Goal: Book appointment/travel/reservation

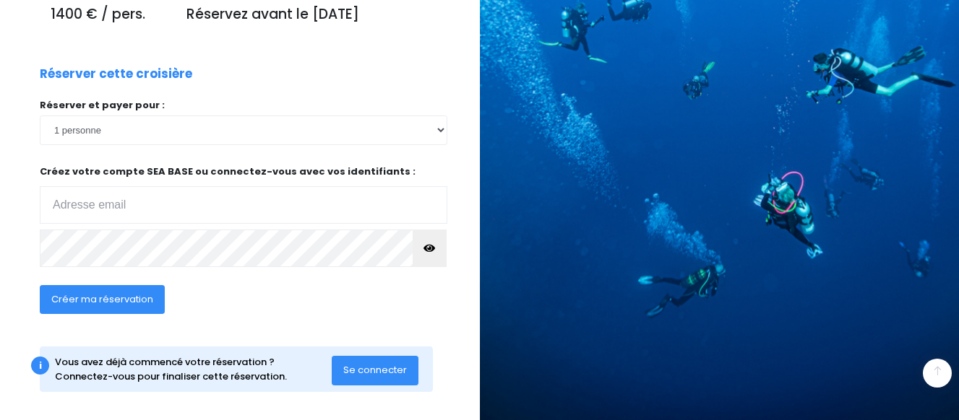
scroll to position [270, 0]
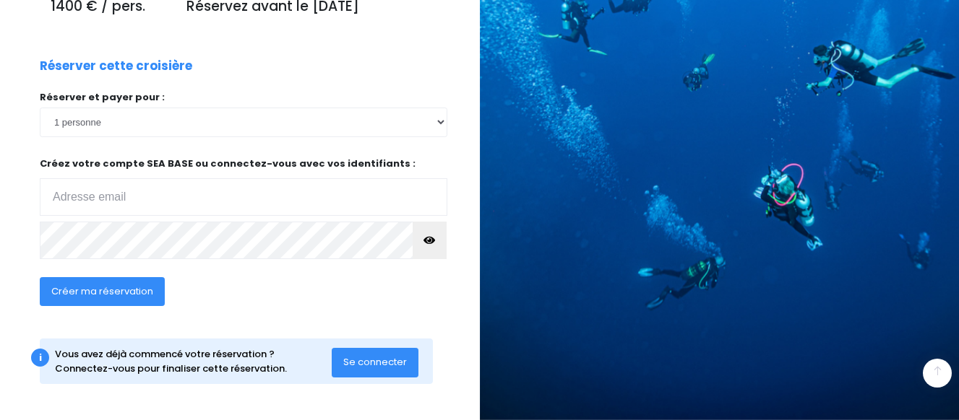
click at [83, 208] on input "email" at bounding box center [243, 197] width 407 height 38
type input "c.rosier@hotmail.com"
click at [15, 260] on div "RÉSERVEZ VOTRE CROISIÈRE Croisière NORD RAS MOHAMED - Du 06/06/26 au 13/06/26 V…" at bounding box center [234, 82] width 491 height 662
click at [426, 241] on icon "button" at bounding box center [429, 241] width 12 height 0
click at [109, 290] on span "Créer ma réservation" at bounding box center [102, 292] width 102 height 14
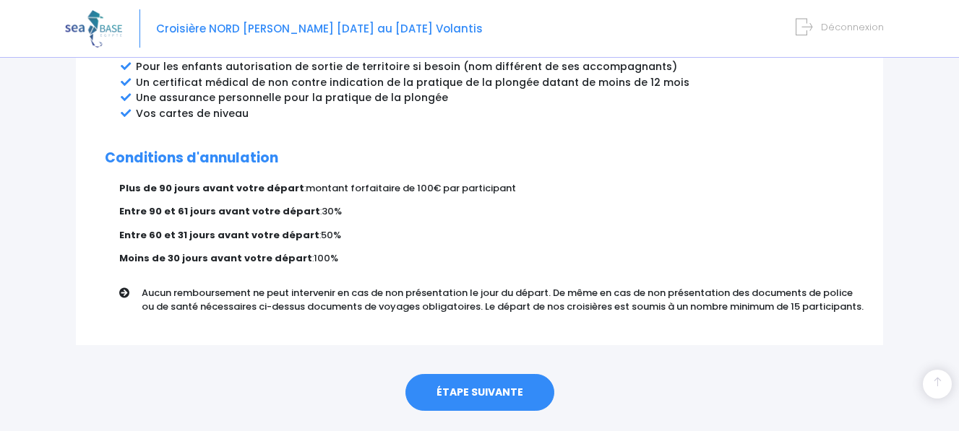
scroll to position [890, 0]
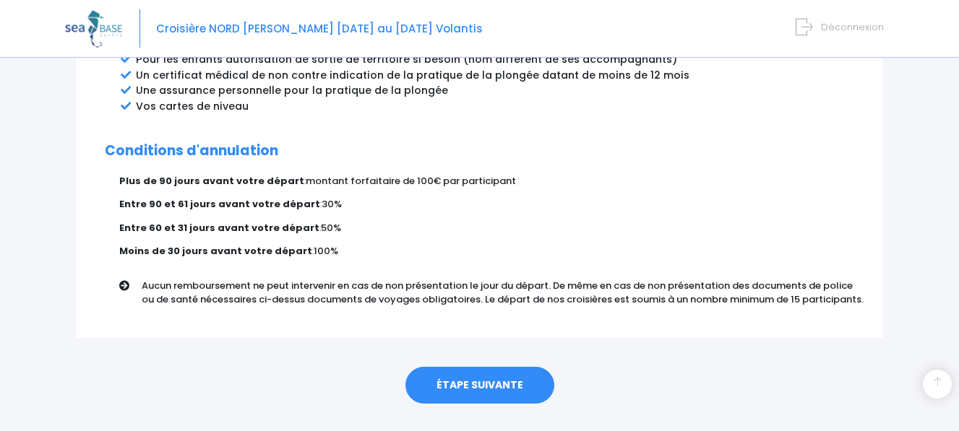
click at [498, 367] on link "ÉTAPE SUIVANTE" at bounding box center [479, 386] width 149 height 38
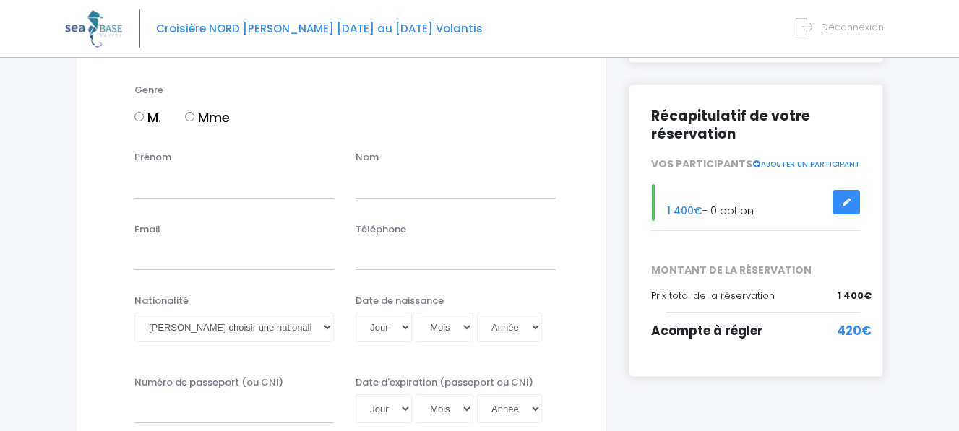
scroll to position [165, 0]
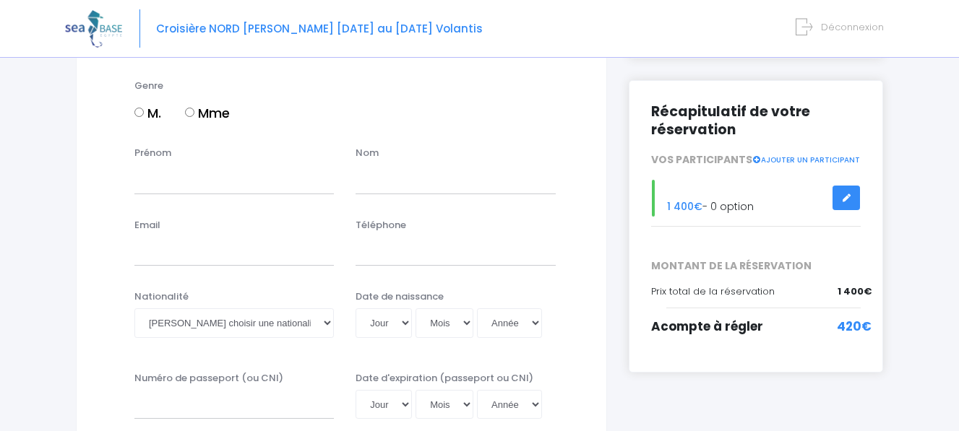
click at [191, 113] on input "Mme" at bounding box center [189, 112] width 9 height 9
radio input "true"
click at [146, 171] on input "Prénom" at bounding box center [233, 179] width 199 height 29
type input "CLAUDE"
click at [379, 188] on input "text" at bounding box center [454, 179] width 199 height 29
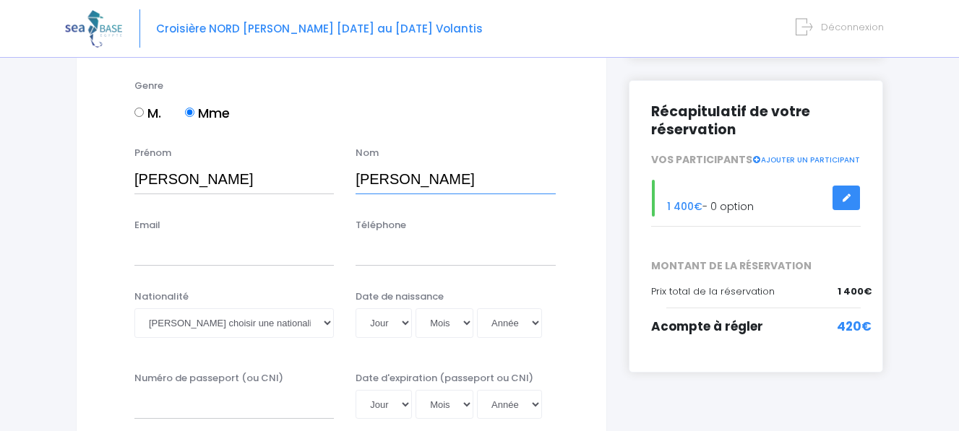
type input "ROSIER"
click at [191, 248] on input "Email" at bounding box center [233, 251] width 199 height 29
type input "[PERSON_NAME][EMAIL_ADDRESS][DOMAIN_NAME]"
type input "0626355135"
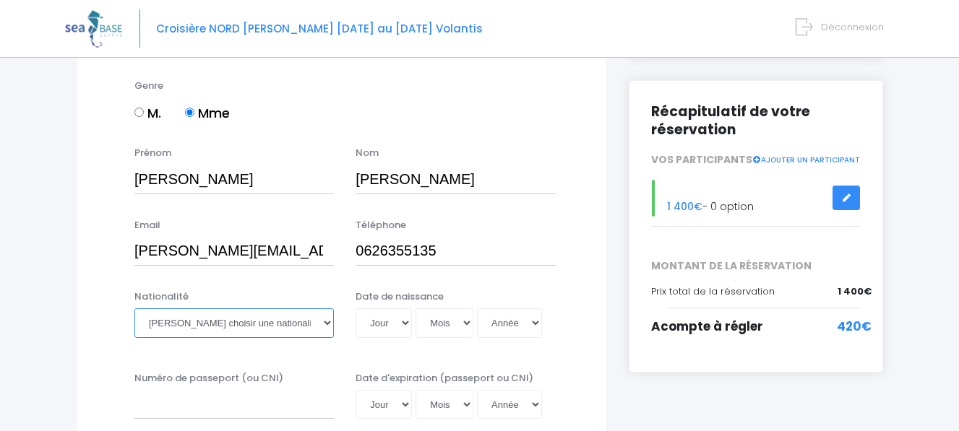
click at [180, 327] on select "Veuillez choisir une nationalité [DEMOGRAPHIC_DATA] Algerienne Allemande [GEOGR…" at bounding box center [233, 322] width 199 height 29
select select "Française"
click at [134, 308] on select "Veuillez choisir une nationalité [DEMOGRAPHIC_DATA] Algerienne Allemande [GEOGR…" at bounding box center [233, 322] width 199 height 29
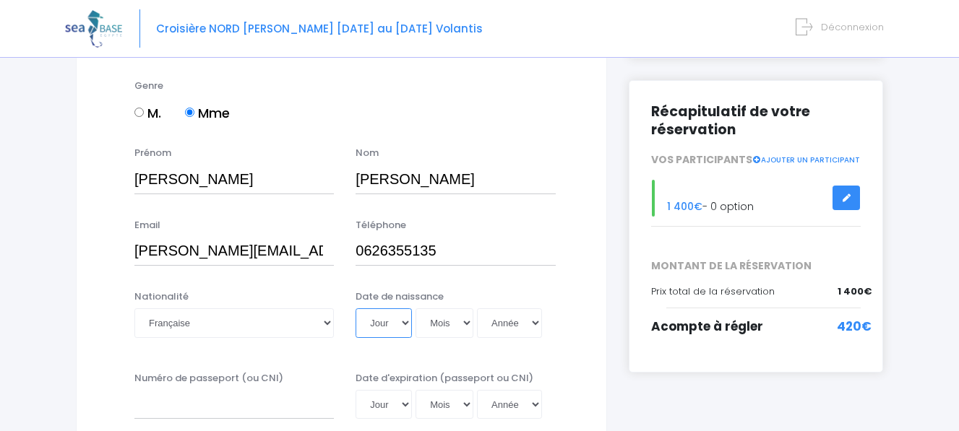
click at [405, 327] on select "Jour 01 02 03 04 05 06 07 08 09 10 11 12 13 14 15 16 17 18 19 20 21 22 23 24 25…" at bounding box center [383, 322] width 56 height 29
select select "02"
click at [355, 308] on select "Jour 01 02 03 04 05 06 07 08 09 10 11 12 13 14 15 16 17 18 19 20 21 22 23 24 25…" at bounding box center [383, 322] width 56 height 29
click at [462, 332] on select "Mois 01 02 03 04 05 06 07 08 09 10 11 12" at bounding box center [444, 322] width 58 height 29
select select "03"
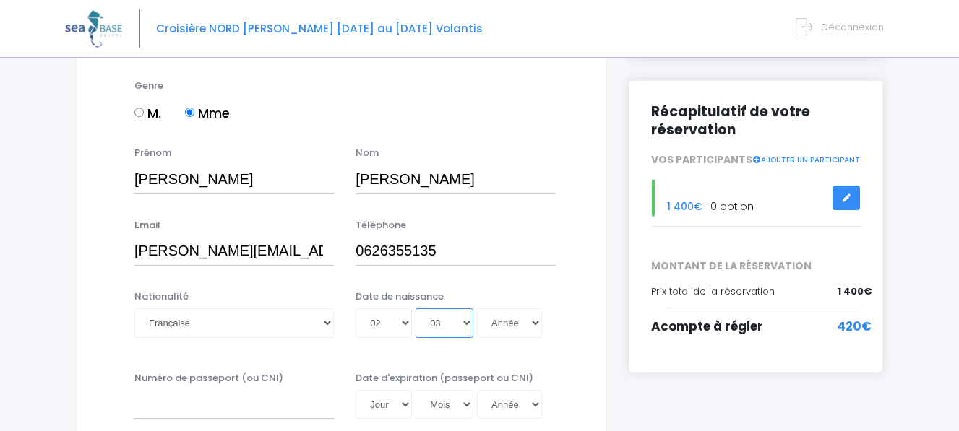
click at [415, 308] on select "Mois 01 02 03 04 05 06 07 08 09 10 11 12" at bounding box center [444, 322] width 58 height 29
click at [533, 321] on select "Année 2045 2044 2043 2042 2041 2040 2039 2038 2037 2036 2035 2034 2033 2032 203…" at bounding box center [509, 322] width 65 height 29
select select "1962"
click at [477, 308] on select "Année 2045 2044 2043 2042 2041 2040 2039 2038 2037 2036 2035 2034 2033 2032 203…" at bounding box center [509, 322] width 65 height 29
type input "1962-03-02"
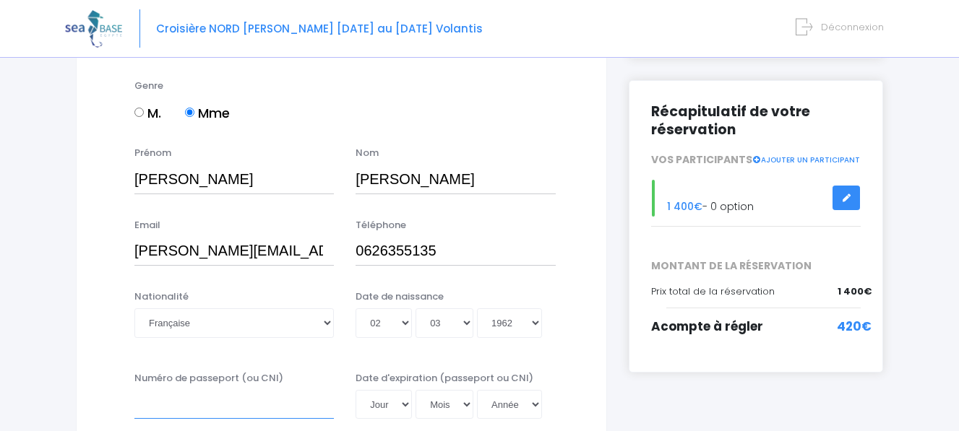
click at [178, 400] on input "Numéro de passeport (ou CNI)" at bounding box center [233, 404] width 199 height 29
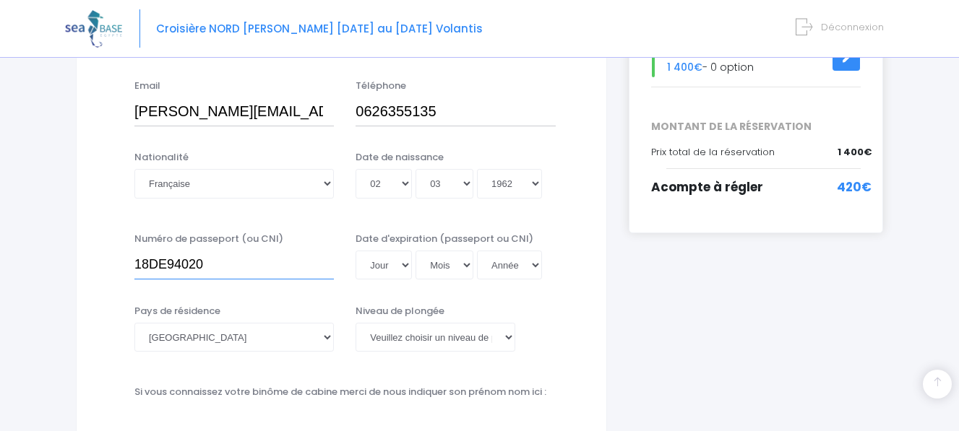
scroll to position [360, 0]
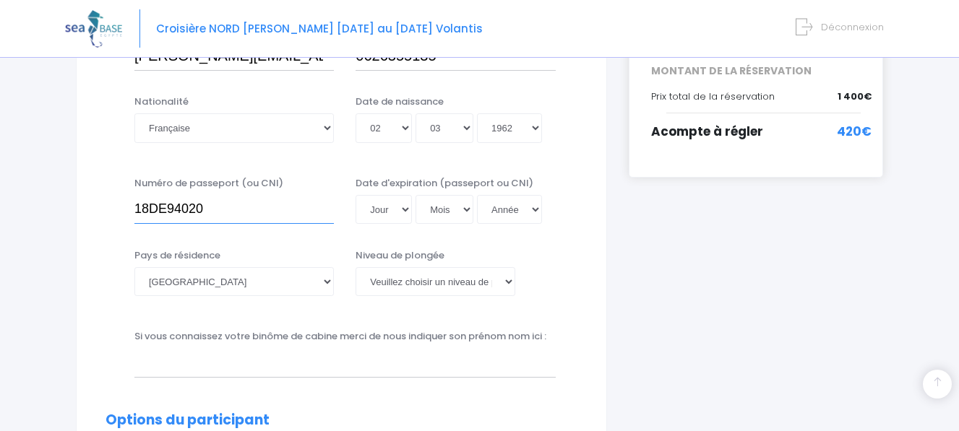
type input "18DE94020"
click at [365, 213] on select "Jour 01 02 03 04 05 06 07 08 09 10 11 12 13 14 15 16 17 18 19 20 21 22 23 24 25…" at bounding box center [383, 209] width 56 height 29
select select "30"
click at [355, 195] on select "Jour 01 02 03 04 05 06 07 08 09 10 11 12 13 14 15 16 17 18 19 20 21 22 23 24 25…" at bounding box center [383, 209] width 56 height 29
click at [459, 212] on select "Mois 01 02 03 04 05 06 07 08 09 10 11 12" at bounding box center [444, 209] width 58 height 29
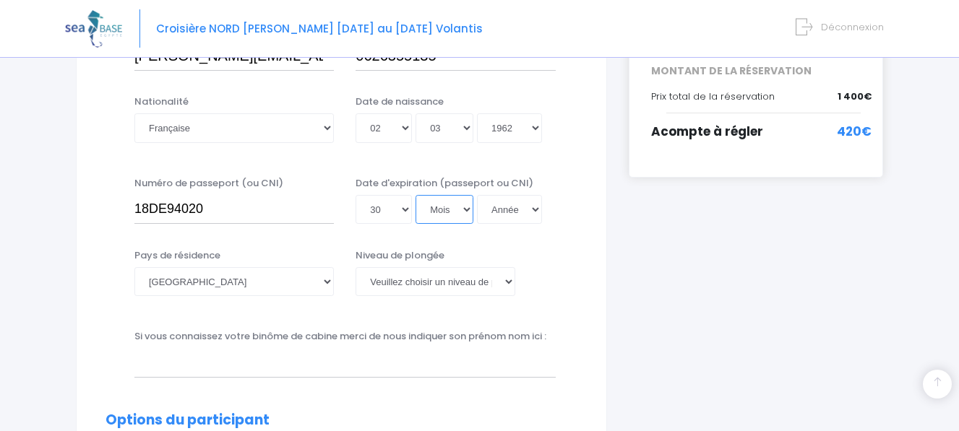
select select "05"
click at [415, 195] on select "Mois 01 02 03 04 05 06 07 08 09 10 11 12" at bounding box center [444, 209] width 58 height 29
click at [516, 209] on select "Année 2045 2044 2043 2042 2041 2040 2039 2038 2037 2036 2035 2034 2033 2032 203…" at bounding box center [509, 209] width 65 height 29
select select "2028"
click at [477, 195] on select "Année 2045 2044 2043 2042 2041 2040 2039 2038 2037 2036 2035 2034 2033 2032 203…" at bounding box center [509, 209] width 65 height 29
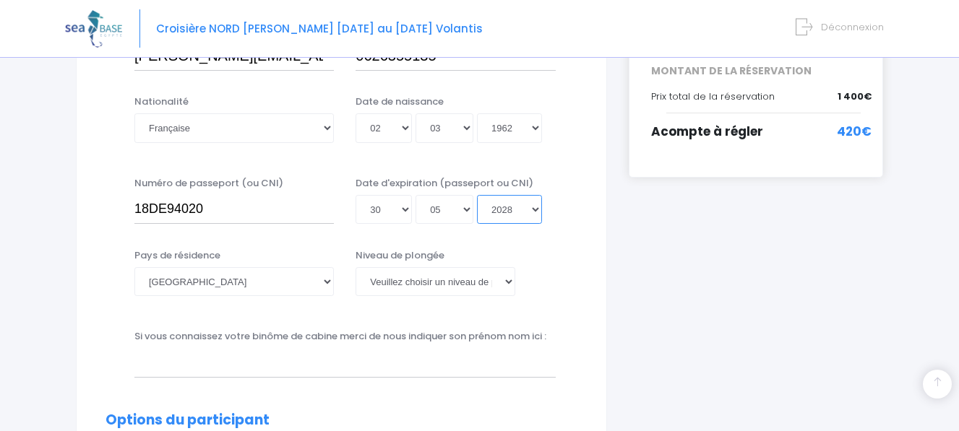
type input "2028-05-30"
click at [455, 282] on select "Veuillez choisir un niveau de plongée Non plongeur Junior OW diver Adventure OW…" at bounding box center [435, 281] width 160 height 29
select select "N2"
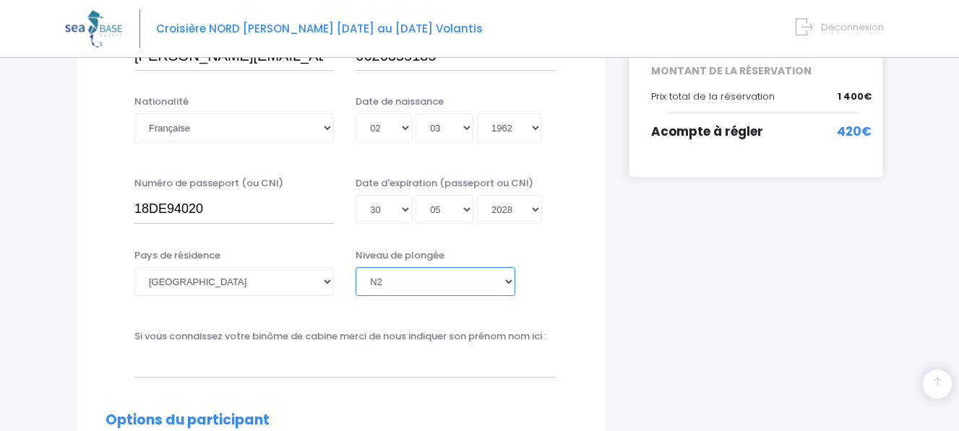
click at [355, 267] on select "Veuillez choisir un niveau de plongée Non plongeur Junior OW diver Adventure OW…" at bounding box center [435, 281] width 160 height 29
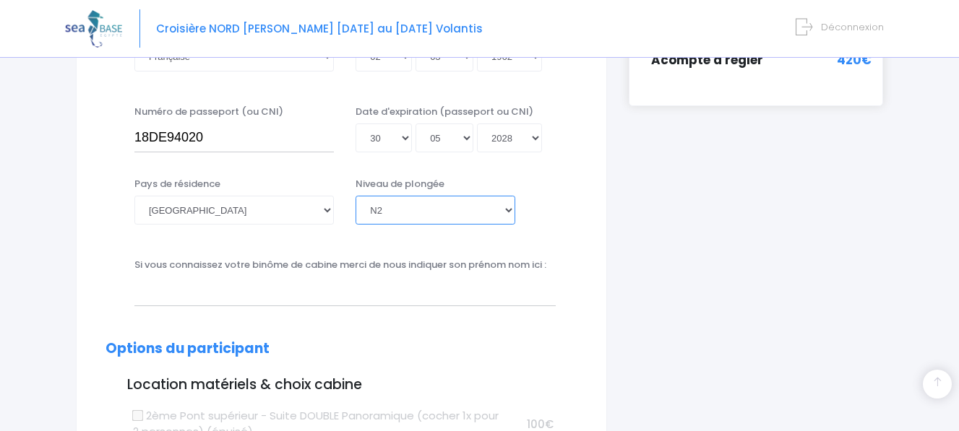
scroll to position [470, 0]
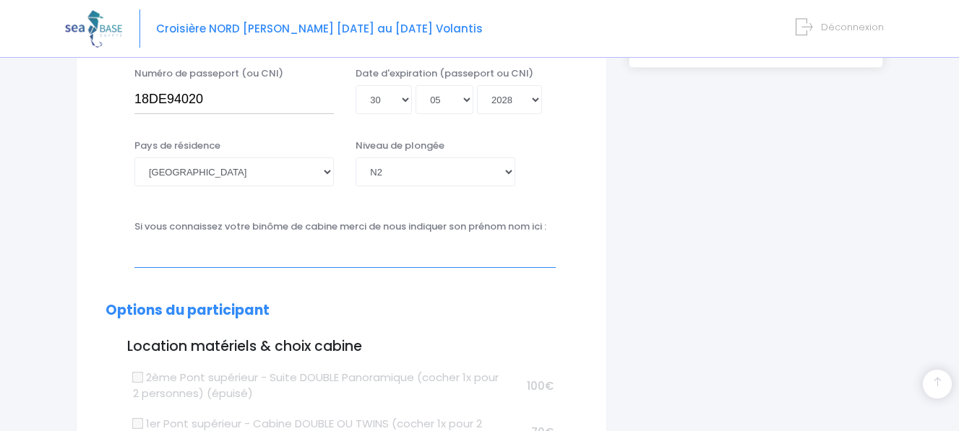
click at [217, 258] on input "text" at bounding box center [344, 252] width 421 height 29
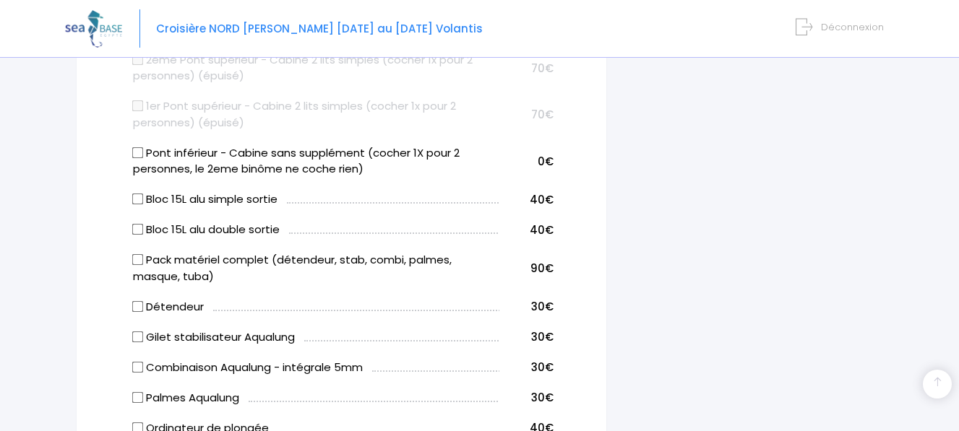
scroll to position [877, 0]
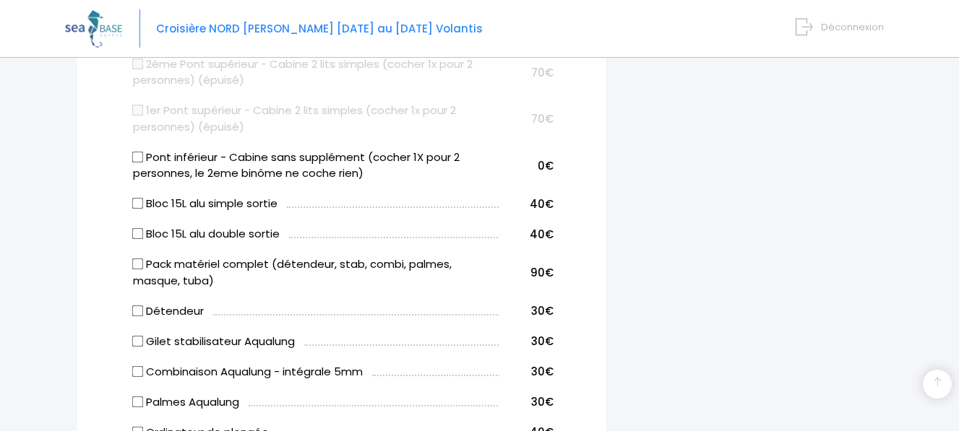
type input "JOEL SALVIA"
click at [139, 160] on input "Pont inférieur - Cabine sans supplément (cocher 1X pour 2 personnes, le 2eme bi…" at bounding box center [137, 157] width 12 height 12
checkbox input "true"
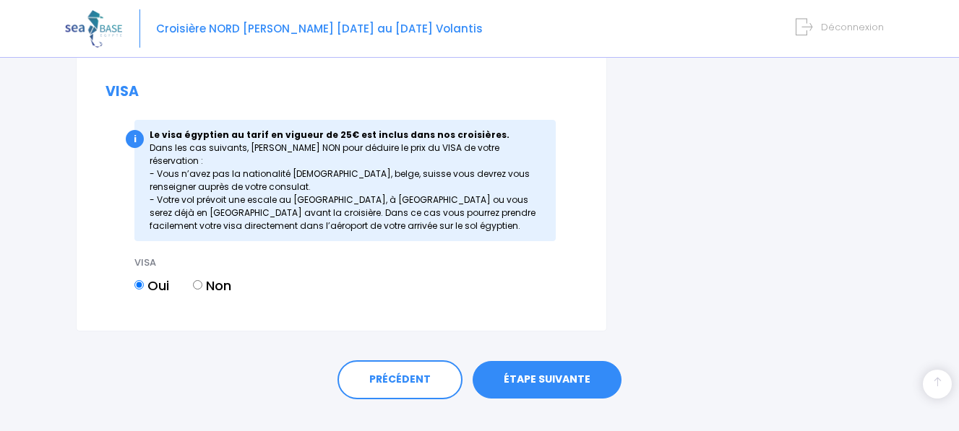
scroll to position [1903, 0]
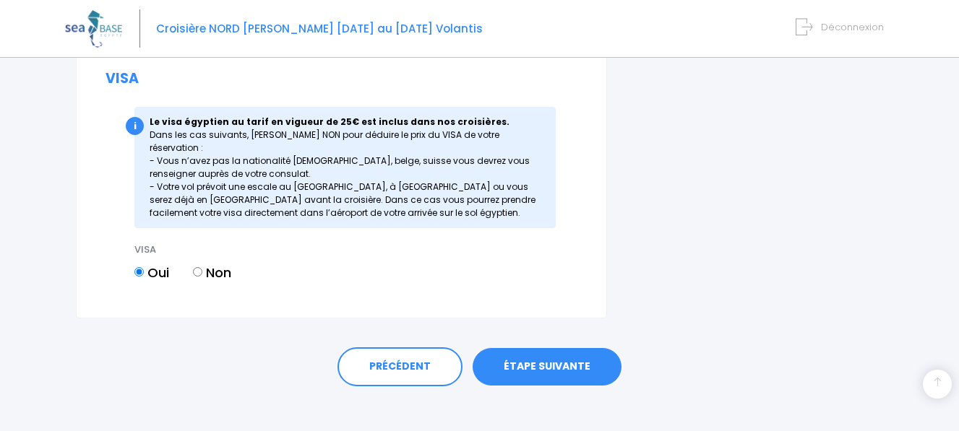
click at [563, 356] on link "ÉTAPE SUIVANTE" at bounding box center [546, 367] width 149 height 38
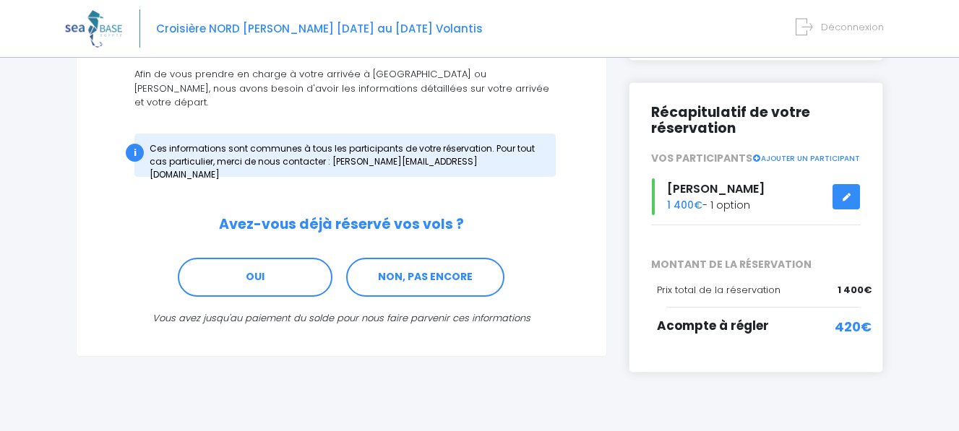
scroll to position [191, 0]
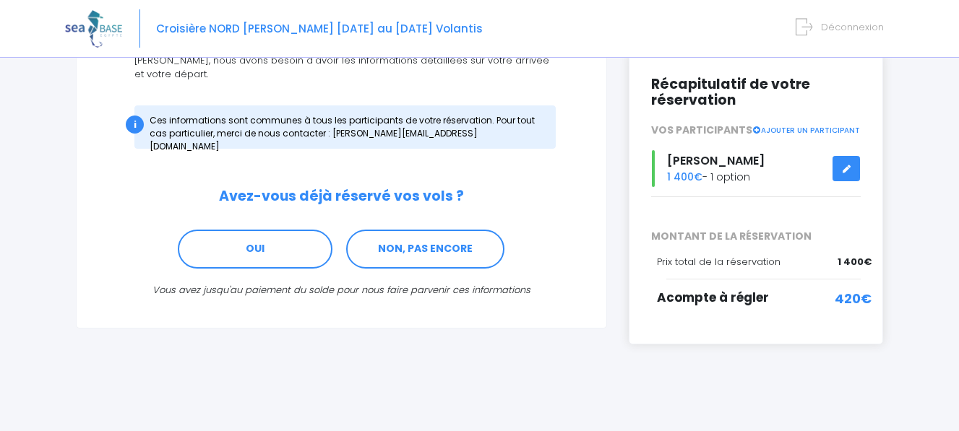
click at [844, 169] on icon at bounding box center [846, 169] width 10 height 0
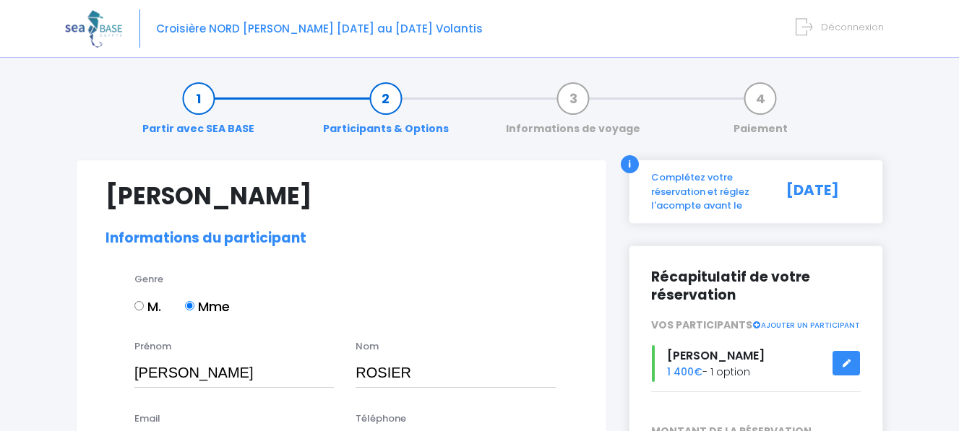
select select "N2"
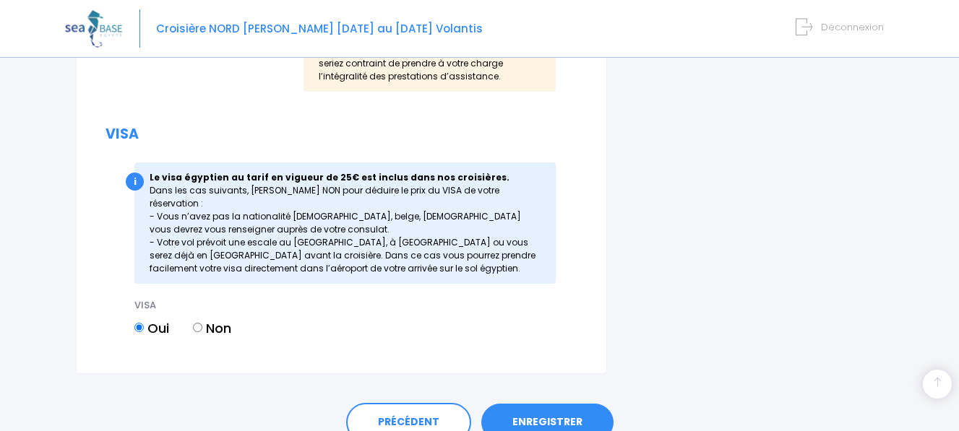
scroll to position [1931, 0]
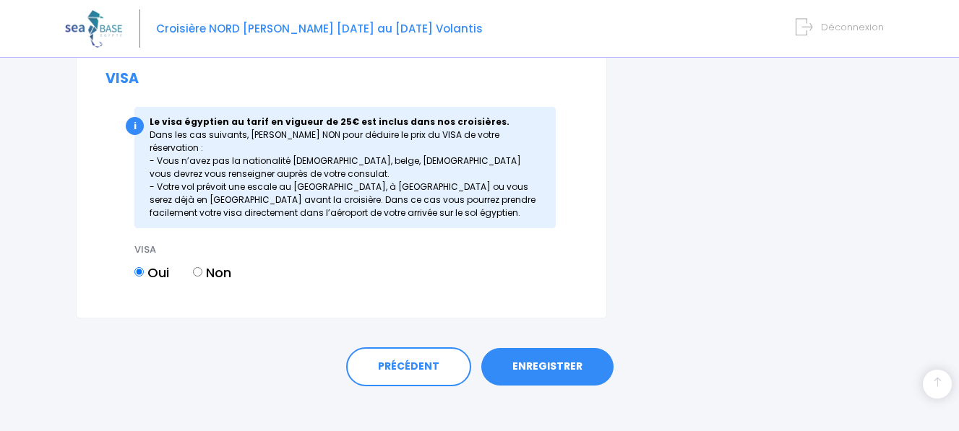
click at [548, 361] on link "ENREGISTRER" at bounding box center [547, 367] width 132 height 38
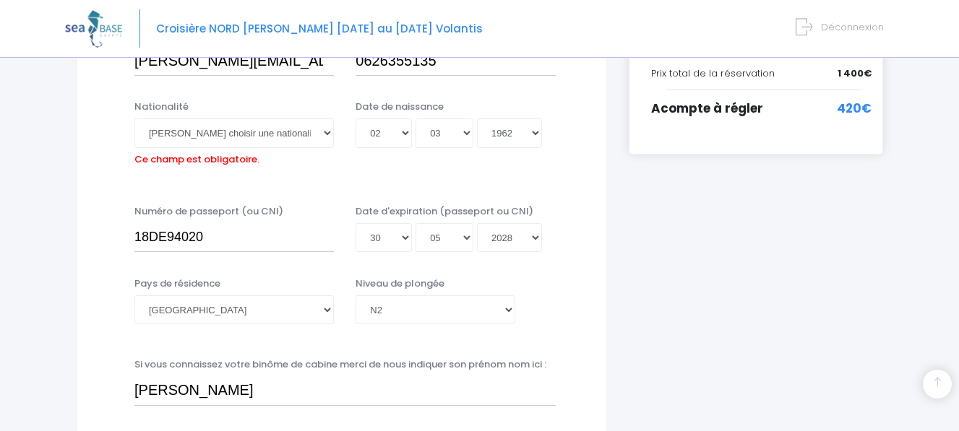
scroll to position [358, 0]
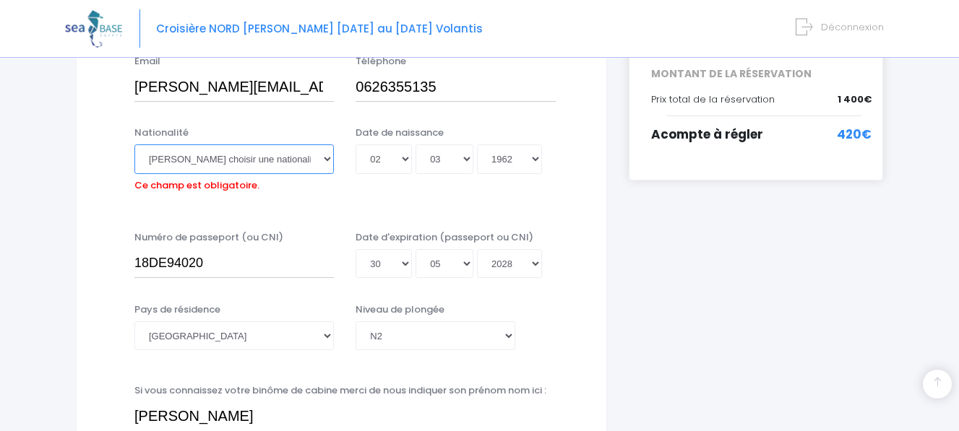
click at [219, 164] on select "Veuillez choisir une nationalité [DEMOGRAPHIC_DATA] Algerienne Allemande [GEOGR…" at bounding box center [233, 158] width 199 height 29
select select "Française"
click at [134, 144] on select "Veuillez choisir une nationalité Afghane Albanaise Algerienne Allemande America…" at bounding box center [233, 158] width 199 height 29
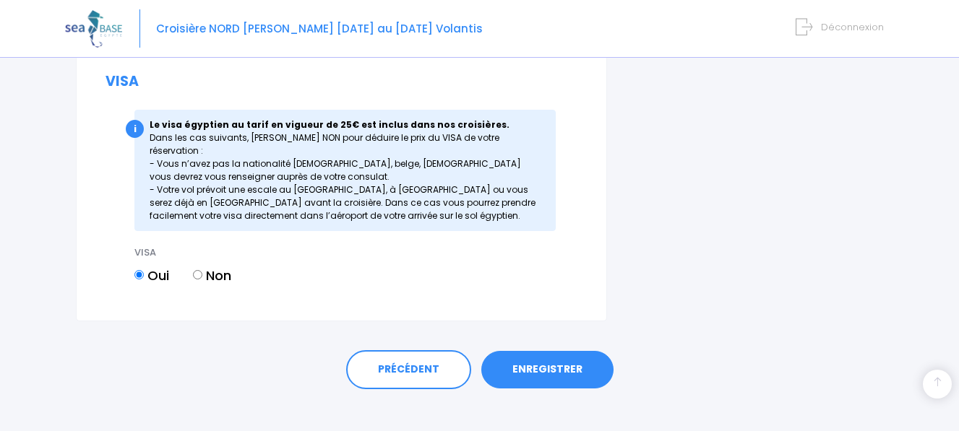
scroll to position [1931, 0]
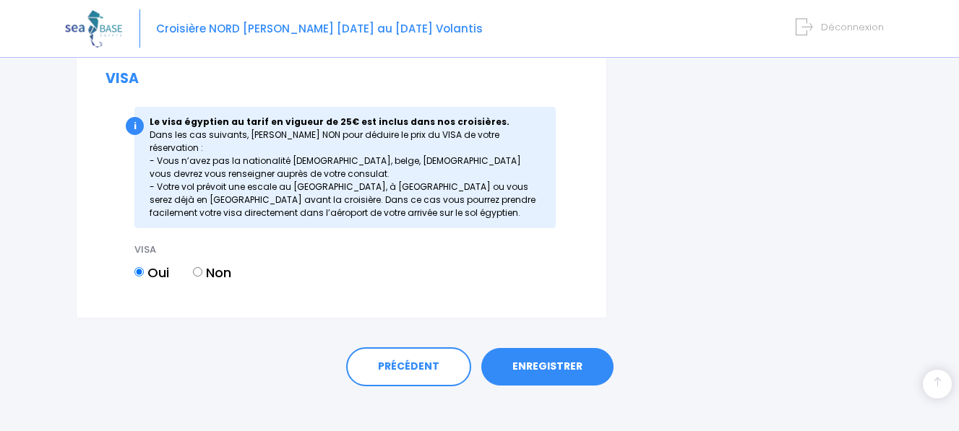
click at [556, 357] on link "ENREGISTRER" at bounding box center [547, 367] width 132 height 38
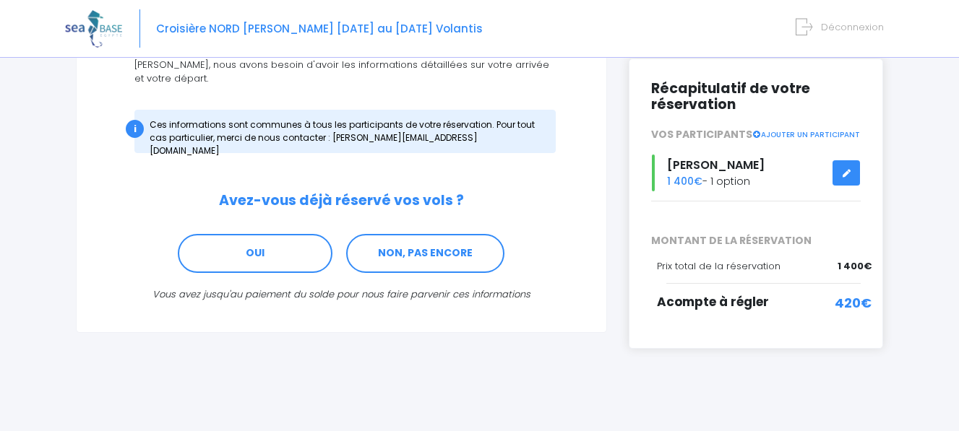
scroll to position [191, 0]
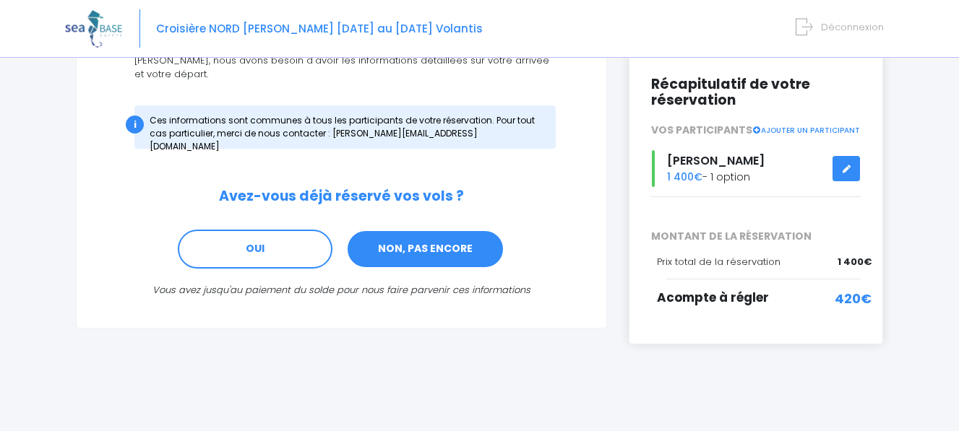
click at [405, 234] on link "NON, PAS ENCORE" at bounding box center [425, 249] width 158 height 39
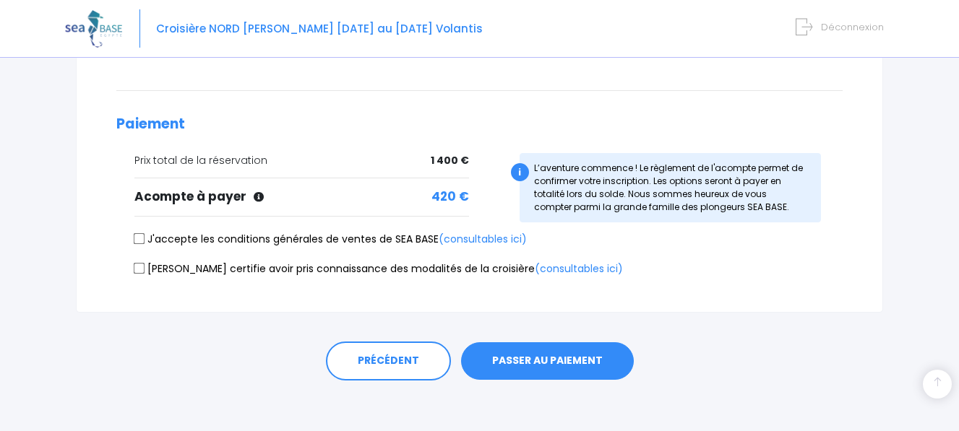
scroll to position [345, 0]
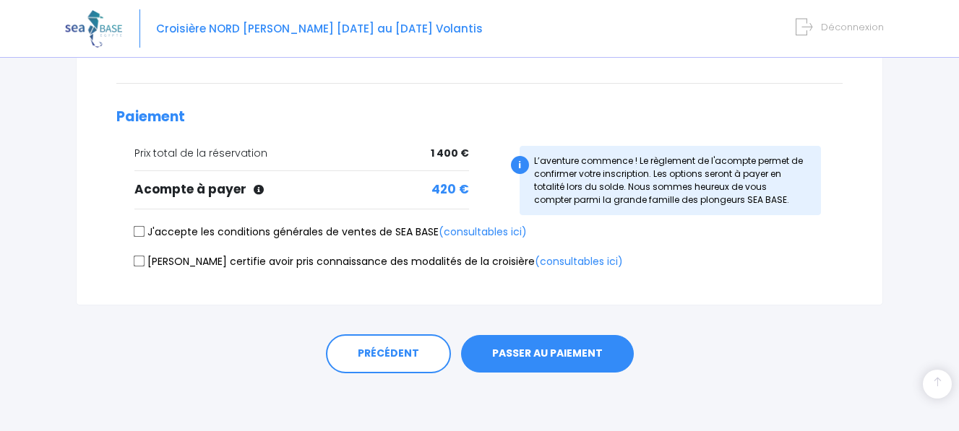
click at [137, 233] on input "J'accepte les conditions générales de ventes de SEA BASE (consultables ici)" at bounding box center [140, 232] width 12 height 12
checkbox input "true"
click at [139, 262] on input "Je certifie avoir pris connaissance des modalités de la croisière (consultables…" at bounding box center [140, 261] width 12 height 12
checkbox input "true"
click at [536, 353] on button "PASSER AU PAIEMENT" at bounding box center [547, 354] width 173 height 38
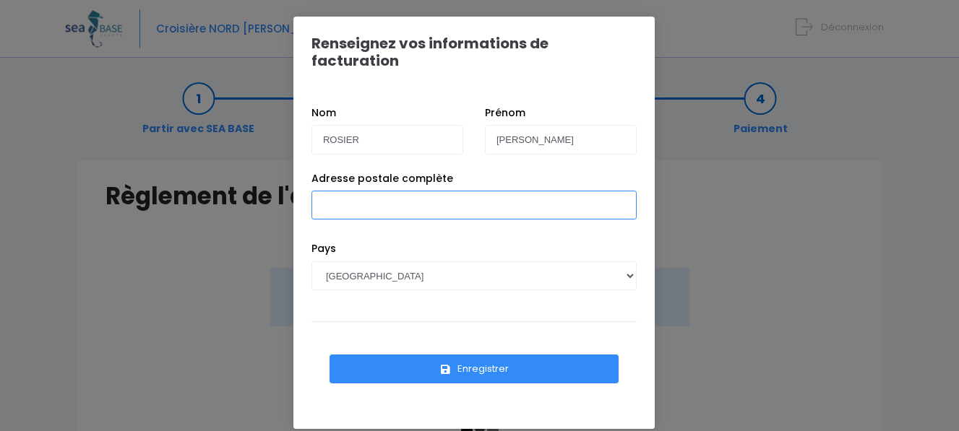
click at [361, 191] on input "Adresse postale complète" at bounding box center [473, 205] width 325 height 29
type input "[STREET_ADDRESS][PERSON_NAME]"
click at [476, 355] on button "Enregistrer" at bounding box center [473, 369] width 289 height 29
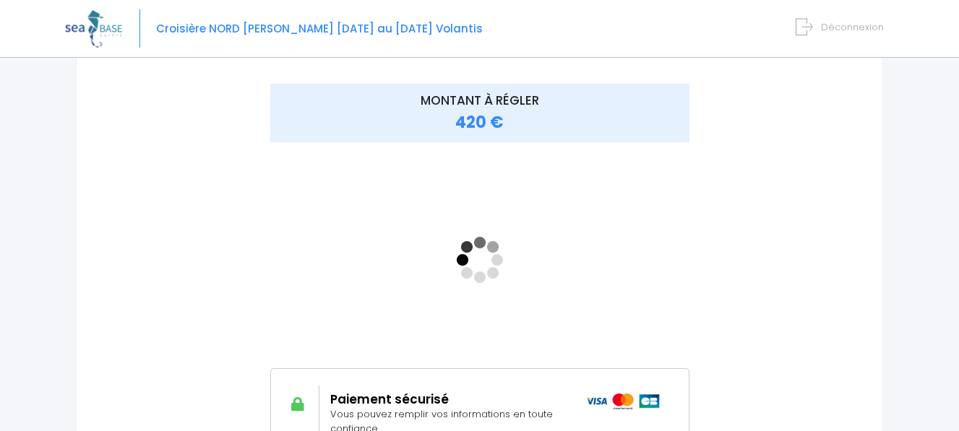
scroll to position [186, 0]
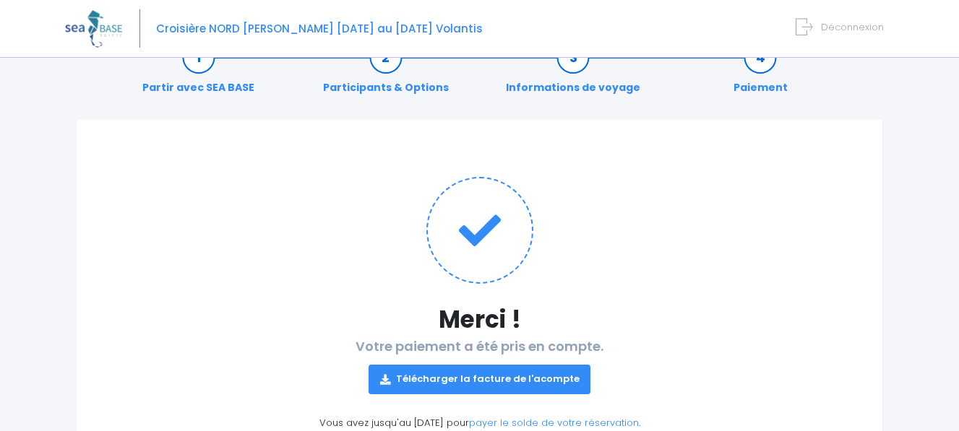
scroll to position [69, 0]
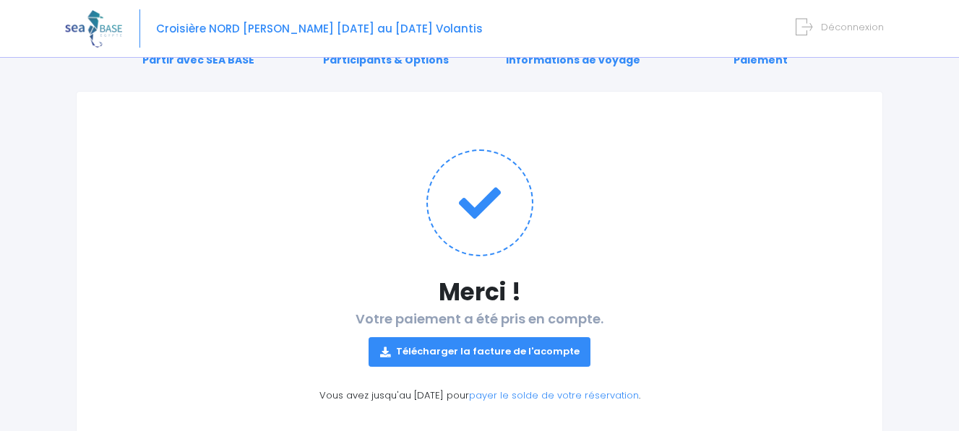
click at [504, 354] on link "Télécharger la facture de l'acompte" at bounding box center [479, 351] width 222 height 29
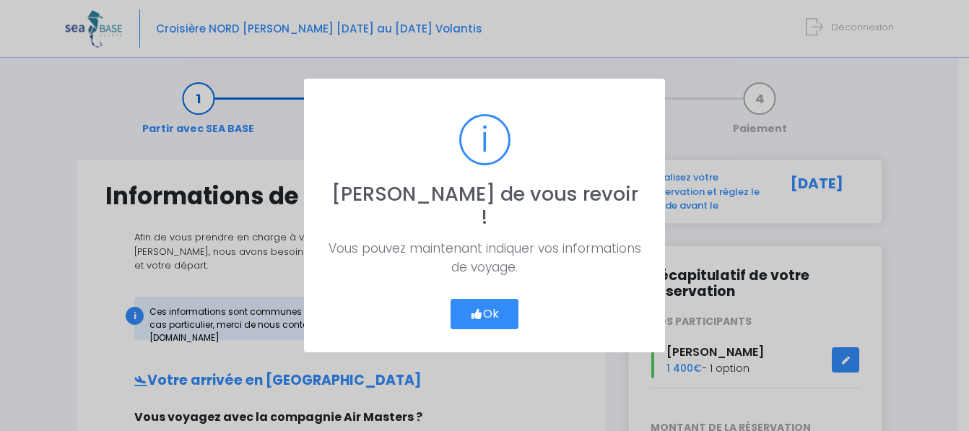
drag, startPoint x: 967, startPoint y: 123, endPoint x: 969, endPoint y: 69, distance: 54.2
click at [969, 69] on div "? ! i [PERSON_NAME] de vous revoir ! × Vous pouvez maintenant indiquer vos info…" at bounding box center [484, 215] width 969 height 431
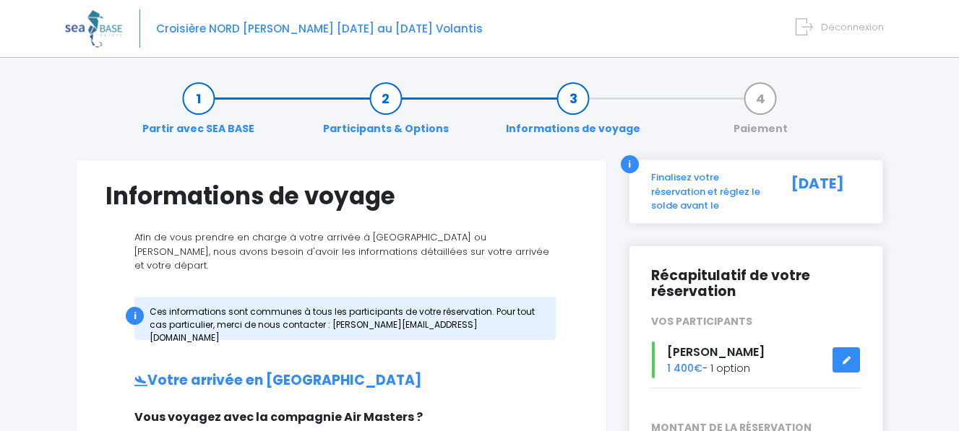
click at [202, 98] on link "Partir avec SEA BASE" at bounding box center [198, 114] width 126 height 46
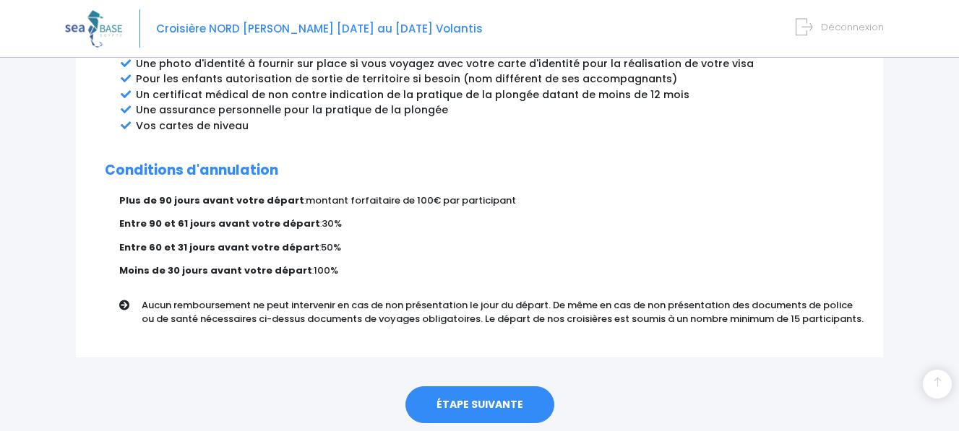
scroll to position [890, 0]
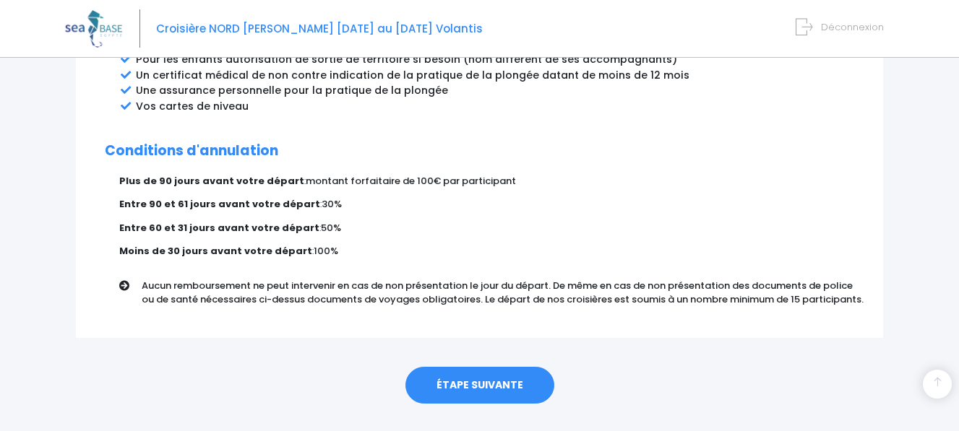
click at [475, 367] on link "ÉTAPE SUIVANTE" at bounding box center [479, 386] width 149 height 38
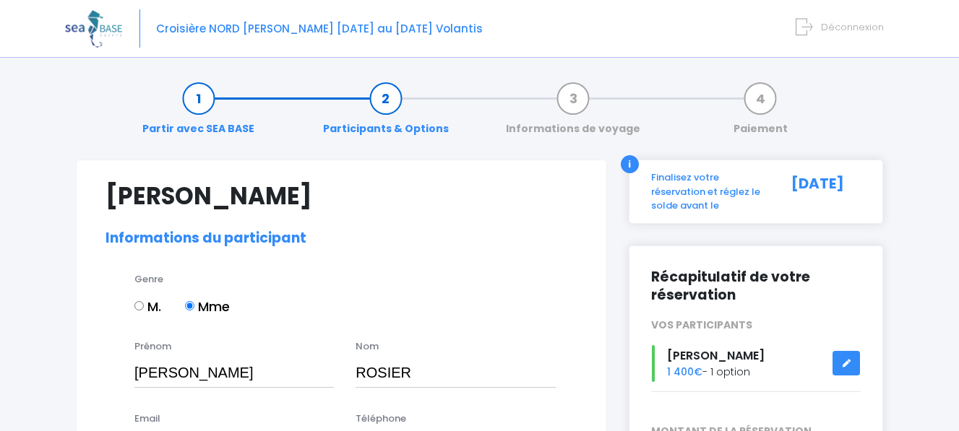
select select "N2"
